Goal: Information Seeking & Learning: Compare options

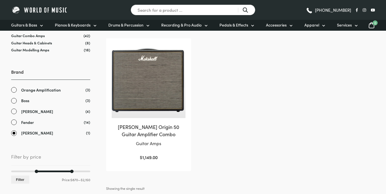
click at [19, 122] on link "Fender" at bounding box center [50, 122] width 79 height 6
click at [25, 134] on span "[PERSON_NAME]" at bounding box center [37, 133] width 32 height 6
click at [28, 121] on span "Fender" at bounding box center [27, 122] width 13 height 6
click at [25, 124] on span "Fender" at bounding box center [27, 122] width 13 height 6
click at [15, 133] on link "[PERSON_NAME]" at bounding box center [50, 133] width 79 height 6
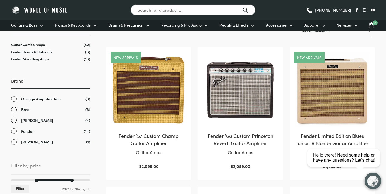
scroll to position [113, 0]
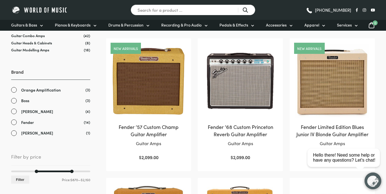
click at [14, 121] on link "Fender" at bounding box center [50, 122] width 79 height 6
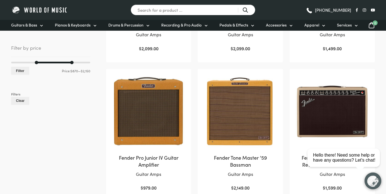
scroll to position [220, 0]
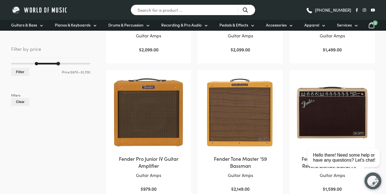
drag, startPoint x: 71, startPoint y: 64, endPoint x: 59, endPoint y: 66, distance: 12.2
click at [59, 66] on div "Min price 870 Max price 1700 Filter Price: $870 — $1,700" at bounding box center [50, 69] width 79 height 13
click at [26, 73] on button "Filter" at bounding box center [20, 72] width 18 height 8
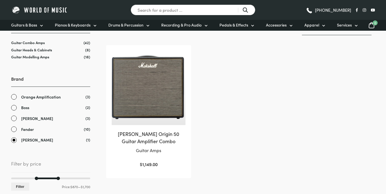
scroll to position [110, 0]
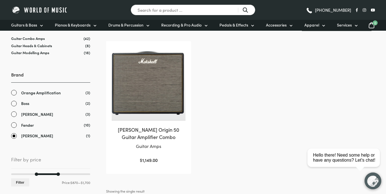
click at [20, 125] on link "Fender" at bounding box center [50, 125] width 79 height 6
click at [15, 136] on link "[PERSON_NAME]" at bounding box center [50, 135] width 79 height 6
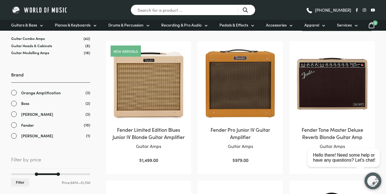
click at [15, 125] on link "Fender" at bounding box center [50, 125] width 79 height 6
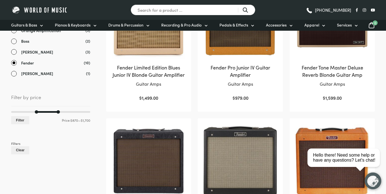
scroll to position [168, 0]
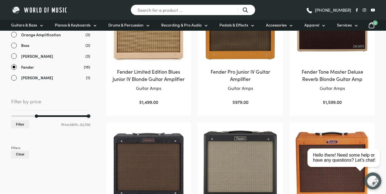
drag, startPoint x: 57, startPoint y: 115, endPoint x: 108, endPoint y: 116, distance: 50.7
click at [18, 127] on button "Filter" at bounding box center [20, 124] width 18 height 8
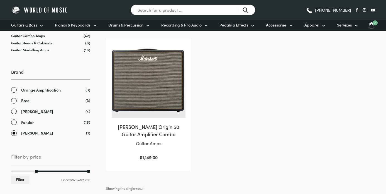
scroll to position [123, 0]
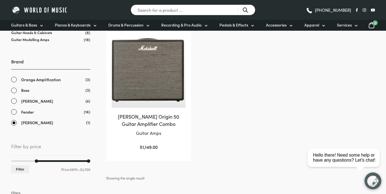
click at [25, 115] on span "Fender" at bounding box center [27, 112] width 13 height 6
click at [15, 112] on link "Fender" at bounding box center [50, 112] width 79 height 6
click at [14, 124] on link "[PERSON_NAME]" at bounding box center [50, 122] width 79 height 6
click at [14, 108] on ul "Clear Orange Amplification (3) Boss (3) Roland (4) Fender (16) Marshall (1)" at bounding box center [50, 100] width 79 height 49
click at [14, 111] on link "Fender" at bounding box center [50, 112] width 79 height 6
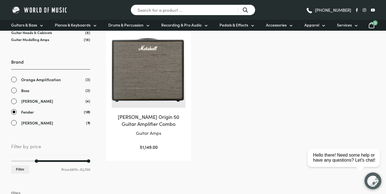
scroll to position [123, 0]
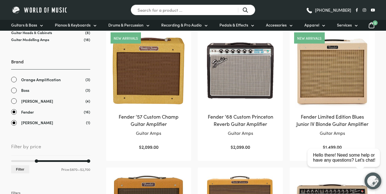
click at [13, 123] on link "[PERSON_NAME]" at bounding box center [50, 122] width 79 height 6
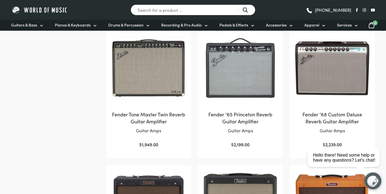
scroll to position [404, 0]
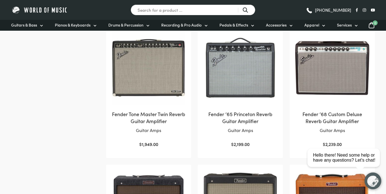
click at [332, 80] on img at bounding box center [332, 68] width 74 height 74
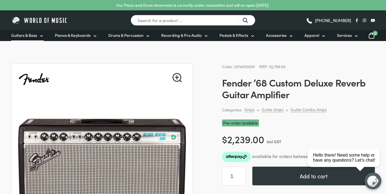
click at [40, 35] on icon at bounding box center [41, 36] width 4 height 4
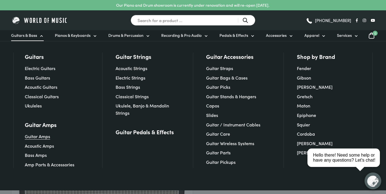
click at [43, 135] on link "Guitar Amps" at bounding box center [37, 136] width 25 height 6
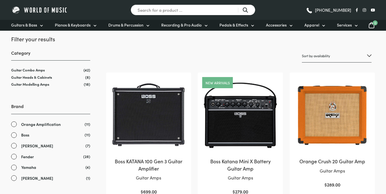
scroll to position [79, 0]
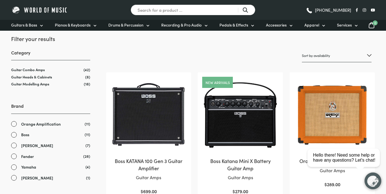
click at [40, 126] on span "Orange Amplification" at bounding box center [41, 124] width 40 height 6
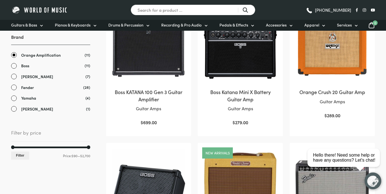
scroll to position [142, 0]
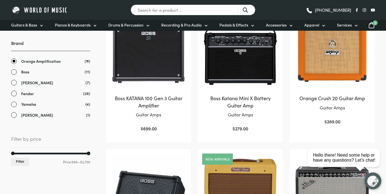
click at [48, 63] on span "Orange Amplification" at bounding box center [41, 61] width 40 height 6
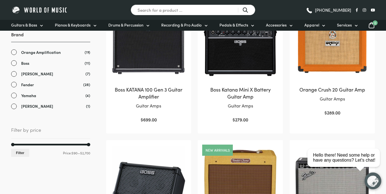
scroll to position [133, 0]
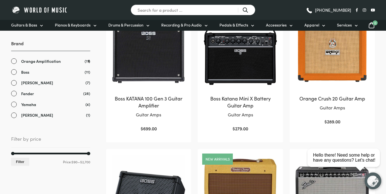
click at [48, 63] on span "Orange Amplification" at bounding box center [41, 61] width 40 height 6
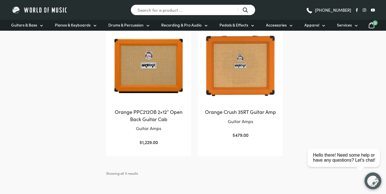
scroll to position [539, 0]
click at [167, 71] on img at bounding box center [149, 65] width 74 height 74
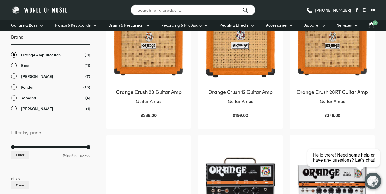
scroll to position [148, 0]
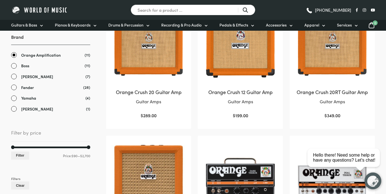
click at [24, 58] on span "Orange Amplification" at bounding box center [41, 55] width 40 height 6
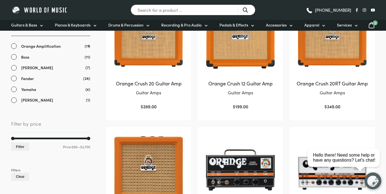
click at [17, 56] on link "Boss" at bounding box center [50, 57] width 79 height 6
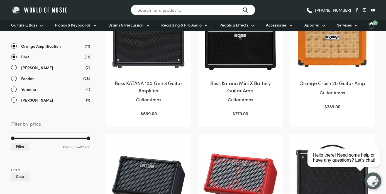
click at [37, 49] on span "Orange Amplification" at bounding box center [41, 46] width 40 height 6
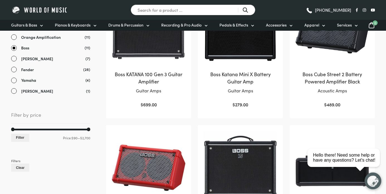
click at [12, 46] on link "Boss" at bounding box center [50, 48] width 79 height 6
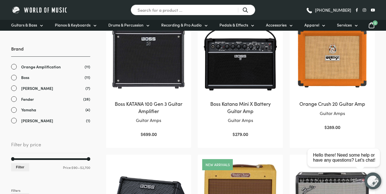
click at [16, 79] on link "Boss" at bounding box center [50, 77] width 79 height 6
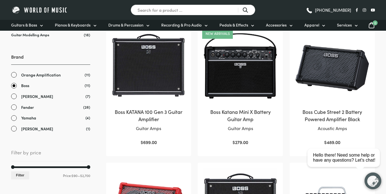
scroll to position [125, 0]
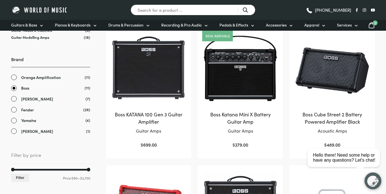
click at [19, 90] on link "Boss" at bounding box center [50, 88] width 79 height 6
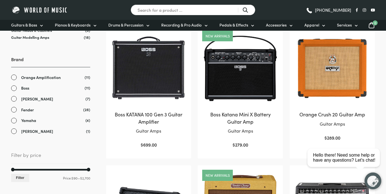
click at [14, 120] on link "Yamaha" at bounding box center [50, 120] width 79 height 6
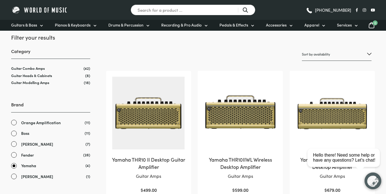
scroll to position [80, 0]
click at [33, 86] on div "Filter your results Category Guitar Combo Amps (42) Guitar Heads & Cabinets (8)…" at bounding box center [50, 153] width 79 height 240
click at [33, 84] on link "Guitar Modelling Amps" at bounding box center [30, 82] width 38 height 5
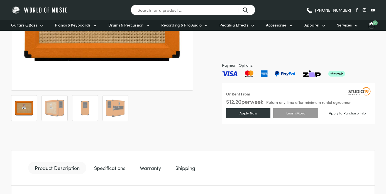
scroll to position [186, 0]
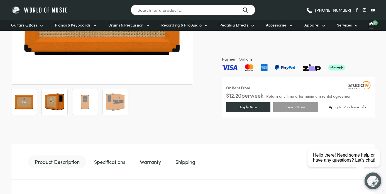
click at [63, 100] on img at bounding box center [55, 102] width 20 height 20
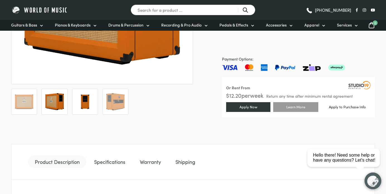
click at [85, 101] on img at bounding box center [85, 102] width 20 height 20
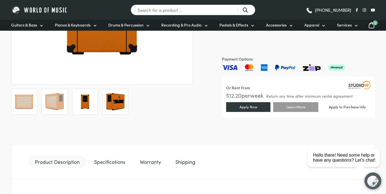
click at [120, 104] on img at bounding box center [116, 102] width 20 height 20
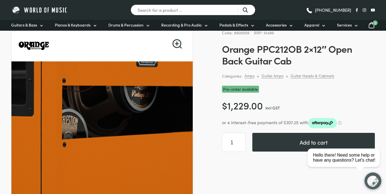
scroll to position [33, 0]
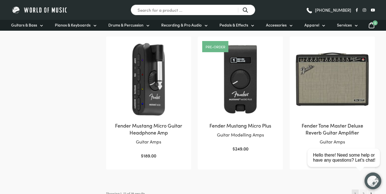
scroll to position [519, 0]
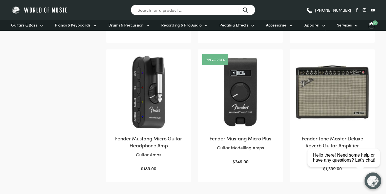
click at [329, 95] on img at bounding box center [332, 92] width 74 height 74
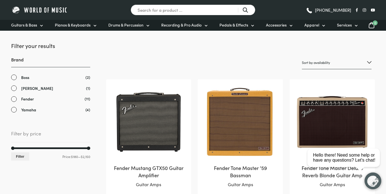
scroll to position [75, 0]
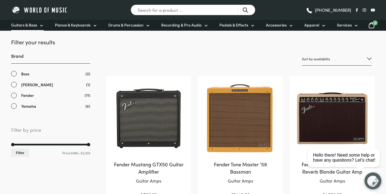
click at [40, 24] on icon at bounding box center [41, 25] width 4 height 4
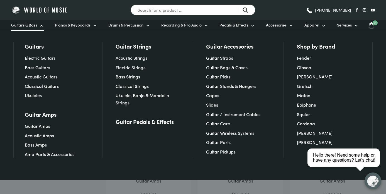
click at [42, 127] on link "Guitar Amps" at bounding box center [37, 126] width 25 height 6
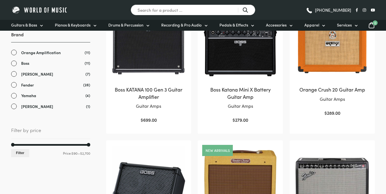
scroll to position [144, 0]
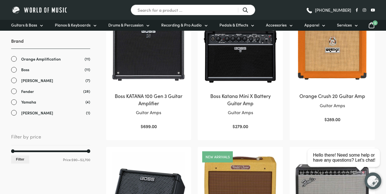
click at [22, 94] on span "Fender" at bounding box center [27, 91] width 13 height 6
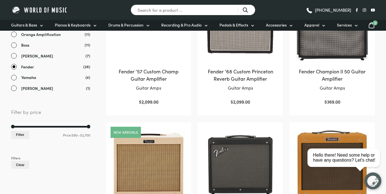
scroll to position [168, 0]
